Goal: Information Seeking & Learning: Learn about a topic

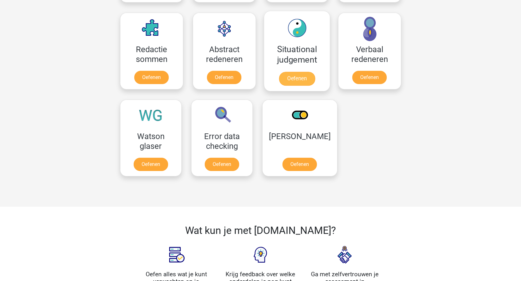
scroll to position [458, 0]
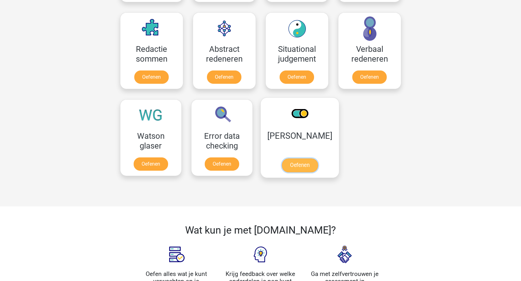
click at [302, 163] on link "Oefenen" at bounding box center [300, 165] width 36 height 14
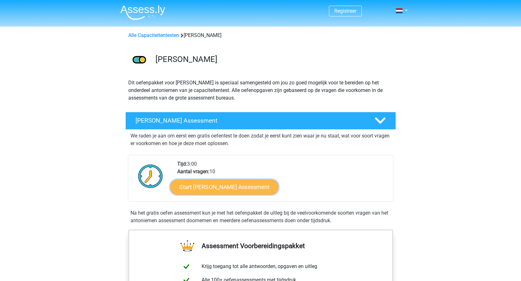
click at [257, 188] on link "Start Antoniemen Gratis Oefen Assessment" at bounding box center [224, 186] width 108 height 15
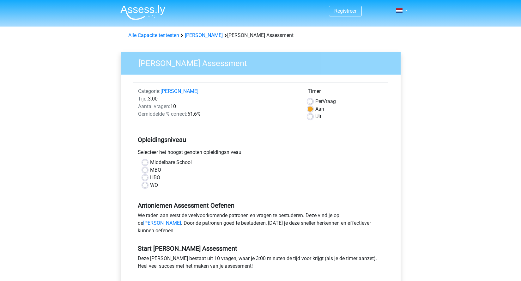
click at [150, 163] on label "Middelbare School" at bounding box center [171, 163] width 42 height 8
click at [145, 163] on input "Middelbare School" at bounding box center [145, 162] width 5 height 6
radio input "true"
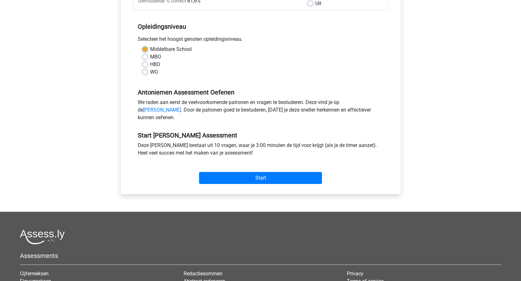
scroll to position [114, 0]
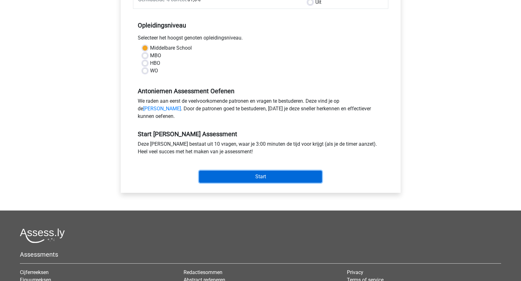
click at [262, 183] on input "Start" at bounding box center [260, 177] width 123 height 12
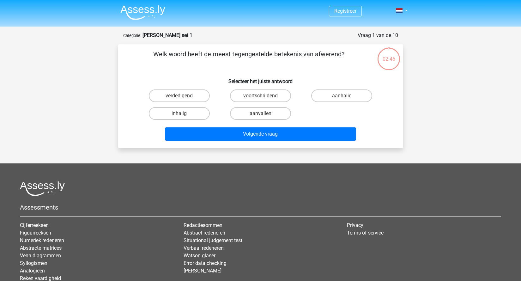
click at [342, 96] on input "aanhalig" at bounding box center [344, 98] width 4 height 4
radio input "true"
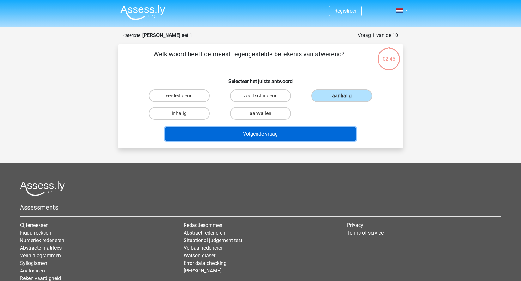
click at [278, 134] on button "Volgende vraag" at bounding box center [260, 133] width 191 height 13
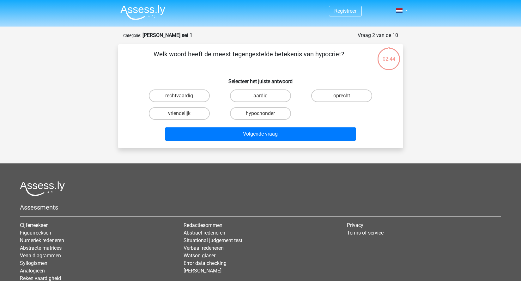
scroll to position [32, 0]
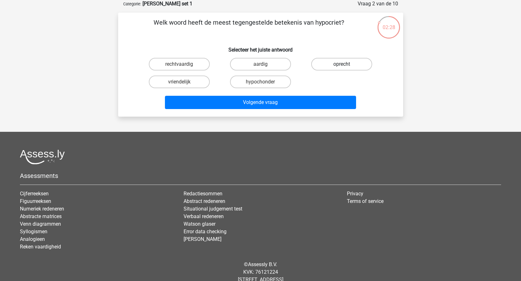
click at [344, 62] on label "oprecht" at bounding box center [341, 64] width 61 height 13
click at [344, 64] on input "oprecht" at bounding box center [344, 66] width 4 height 4
radio input "true"
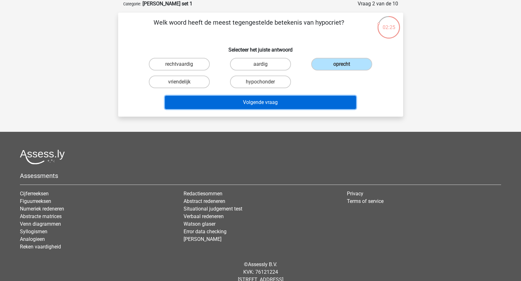
click at [274, 107] on button "Volgende vraag" at bounding box center [260, 102] width 191 height 13
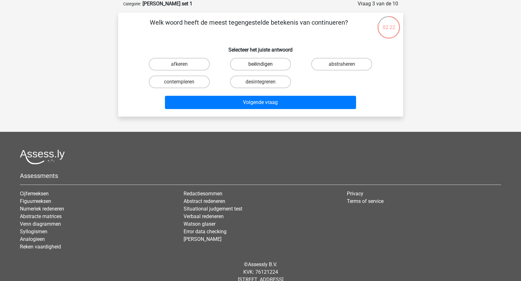
click at [269, 62] on label "beëindigen" at bounding box center [260, 64] width 61 height 13
click at [265, 64] on input "beëindigen" at bounding box center [263, 66] width 4 height 4
radio input "true"
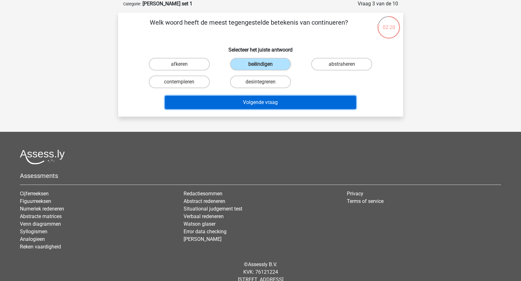
click at [267, 103] on button "Volgende vraag" at bounding box center [260, 102] width 191 height 13
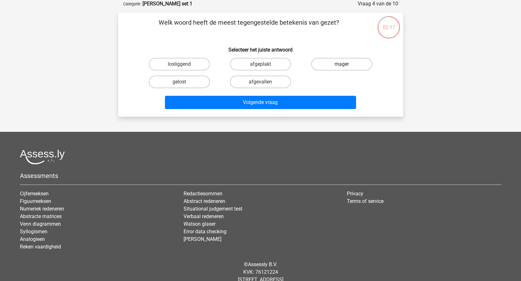
click at [338, 62] on label "mager" at bounding box center [341, 64] width 61 height 13
click at [342, 64] on input "mager" at bounding box center [344, 66] width 4 height 4
radio input "true"
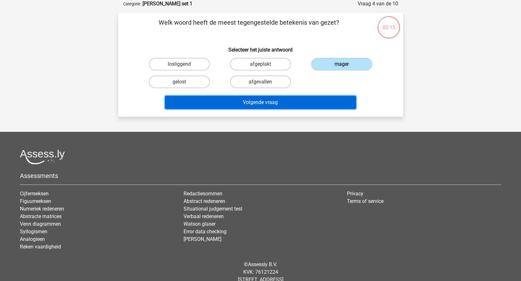
click at [263, 103] on button "Volgende vraag" at bounding box center [260, 102] width 191 height 13
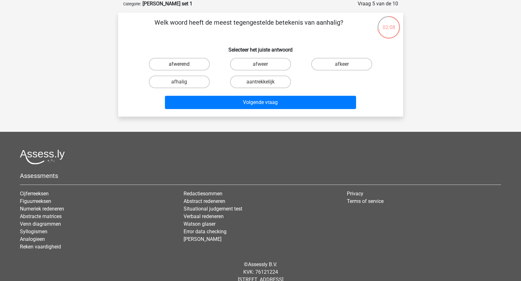
click at [198, 64] on label "afwerend" at bounding box center [179, 64] width 61 height 13
click at [183, 64] on input "afwerend" at bounding box center [181, 66] width 4 height 4
radio input "true"
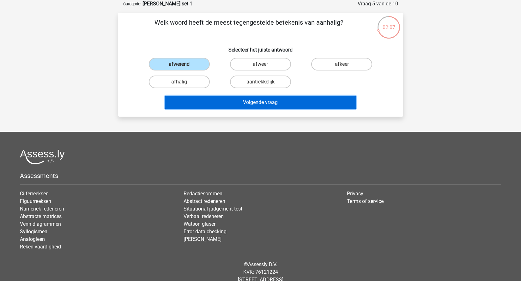
click at [273, 103] on button "Volgende vraag" at bounding box center [260, 102] width 191 height 13
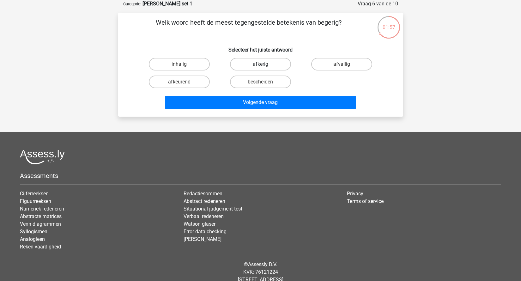
click at [261, 63] on label "afkerig" at bounding box center [260, 64] width 61 height 13
click at [261, 64] on input "afkerig" at bounding box center [263, 66] width 4 height 4
radio input "true"
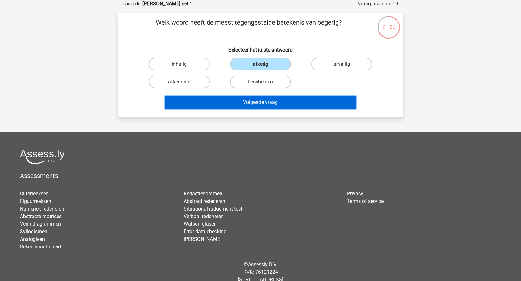
click at [265, 106] on button "Volgende vraag" at bounding box center [260, 102] width 191 height 13
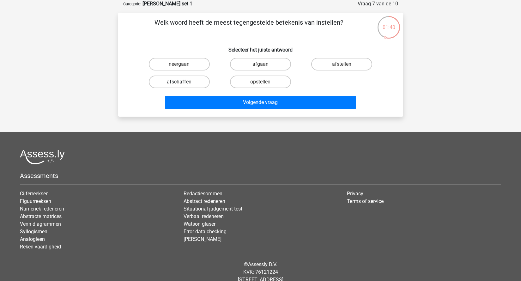
click at [193, 83] on label "afschaffen" at bounding box center [179, 82] width 61 height 13
click at [183, 83] on input "afschaffen" at bounding box center [181, 84] width 4 height 4
radio input "true"
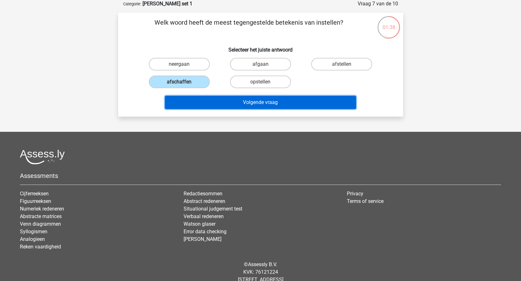
click at [269, 99] on button "Volgende vraag" at bounding box center [260, 102] width 191 height 13
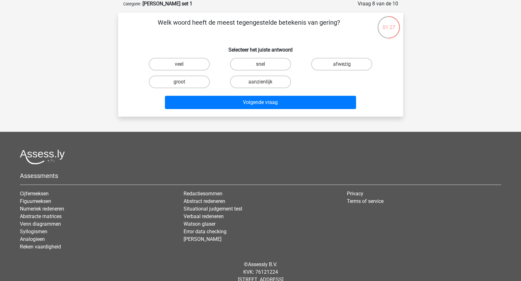
click at [262, 83] on input "aanzienlijk" at bounding box center [263, 84] width 4 height 4
radio input "true"
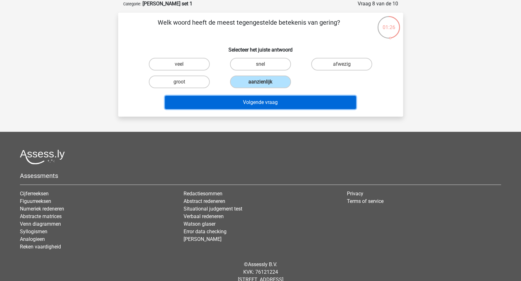
click at [263, 101] on button "Volgende vraag" at bounding box center [260, 102] width 191 height 13
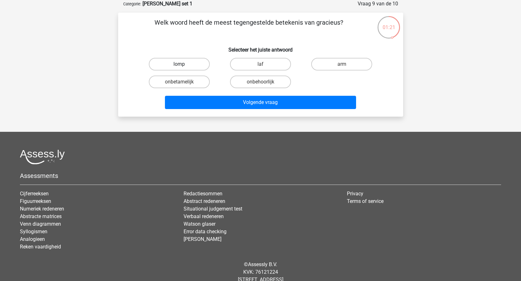
click at [175, 66] on label "lomp" at bounding box center [179, 64] width 61 height 13
click at [179, 66] on input "lomp" at bounding box center [181, 66] width 4 height 4
radio input "true"
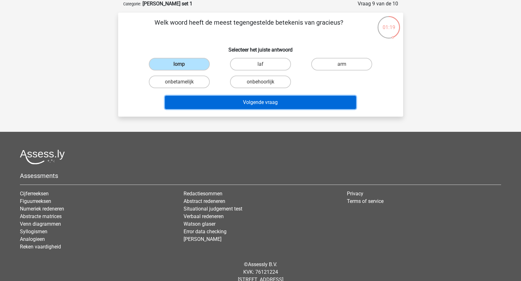
click at [267, 107] on button "Volgende vraag" at bounding box center [260, 102] width 191 height 13
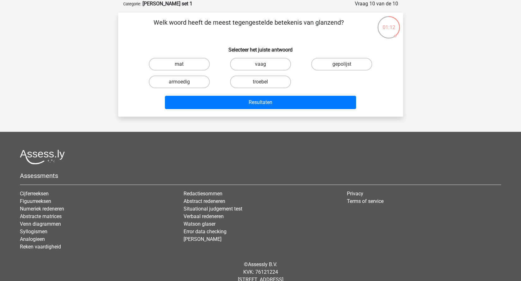
click at [178, 66] on label "mat" at bounding box center [179, 64] width 61 height 13
click at [179, 66] on input "mat" at bounding box center [181, 66] width 4 height 4
radio input "true"
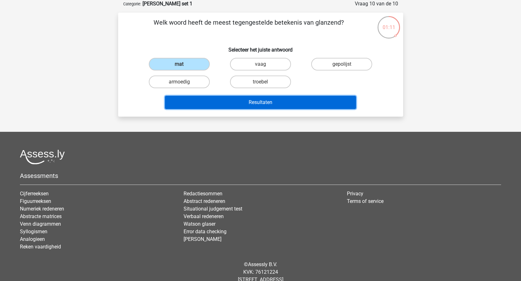
click at [258, 102] on button "Resultaten" at bounding box center [260, 102] width 191 height 13
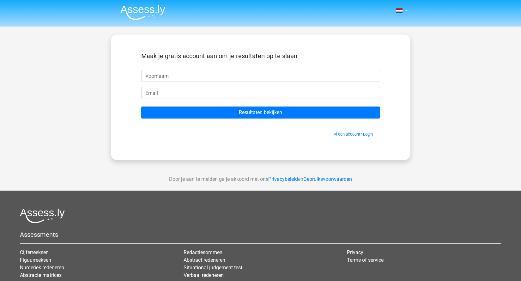
click at [185, 74] on input "text" at bounding box center [260, 76] width 239 height 12
type input "[PERSON_NAME]"
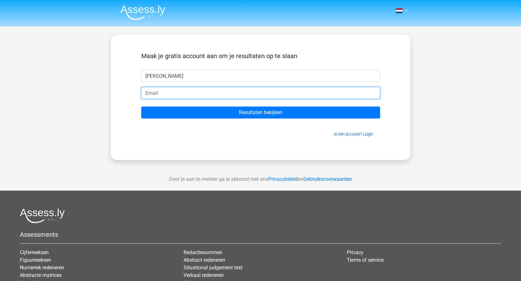
click at [170, 93] on input "email" at bounding box center [260, 93] width 239 height 12
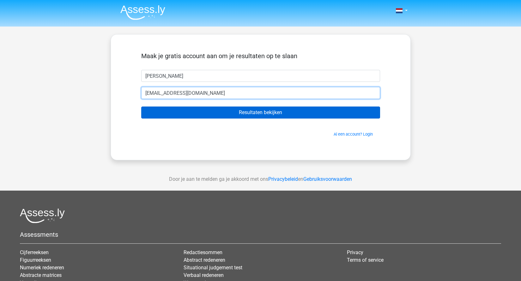
type input "[EMAIL_ADDRESS][DOMAIN_NAME]"
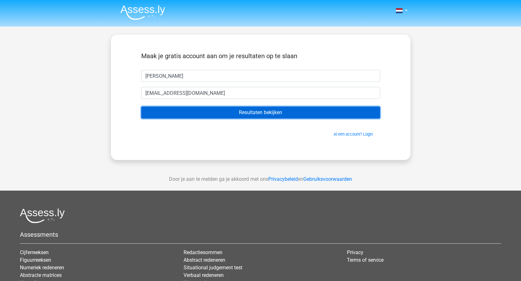
click at [254, 117] on input "Resultaten bekijken" at bounding box center [260, 113] width 239 height 12
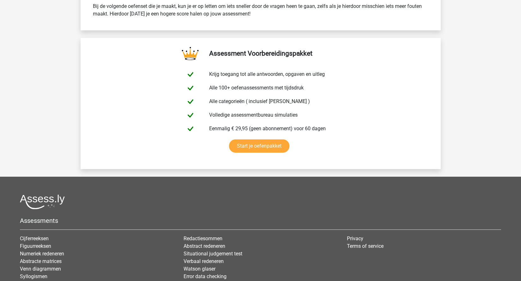
scroll to position [1049, 0]
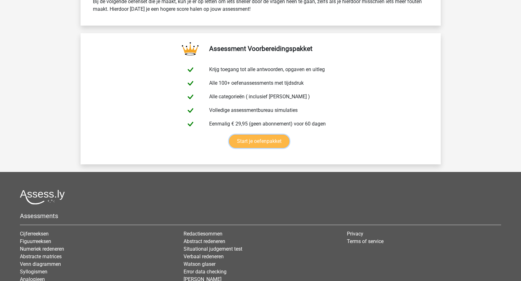
click at [272, 141] on link "Start je oefenpakket" at bounding box center [259, 141] width 60 height 13
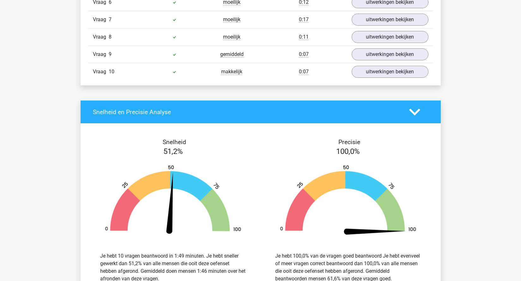
scroll to position [638, 0]
